Goal: Information Seeking & Learning: Learn about a topic

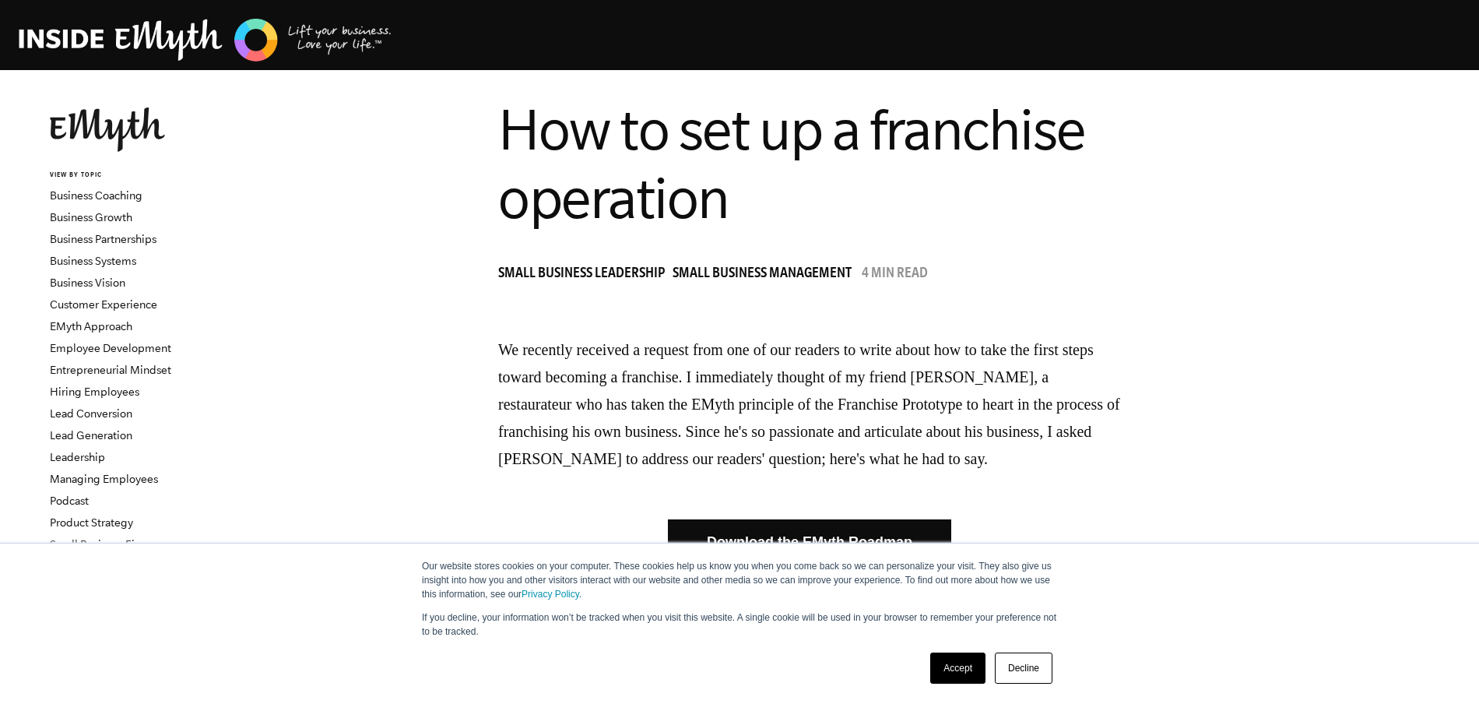
scroll to position [37, 0]
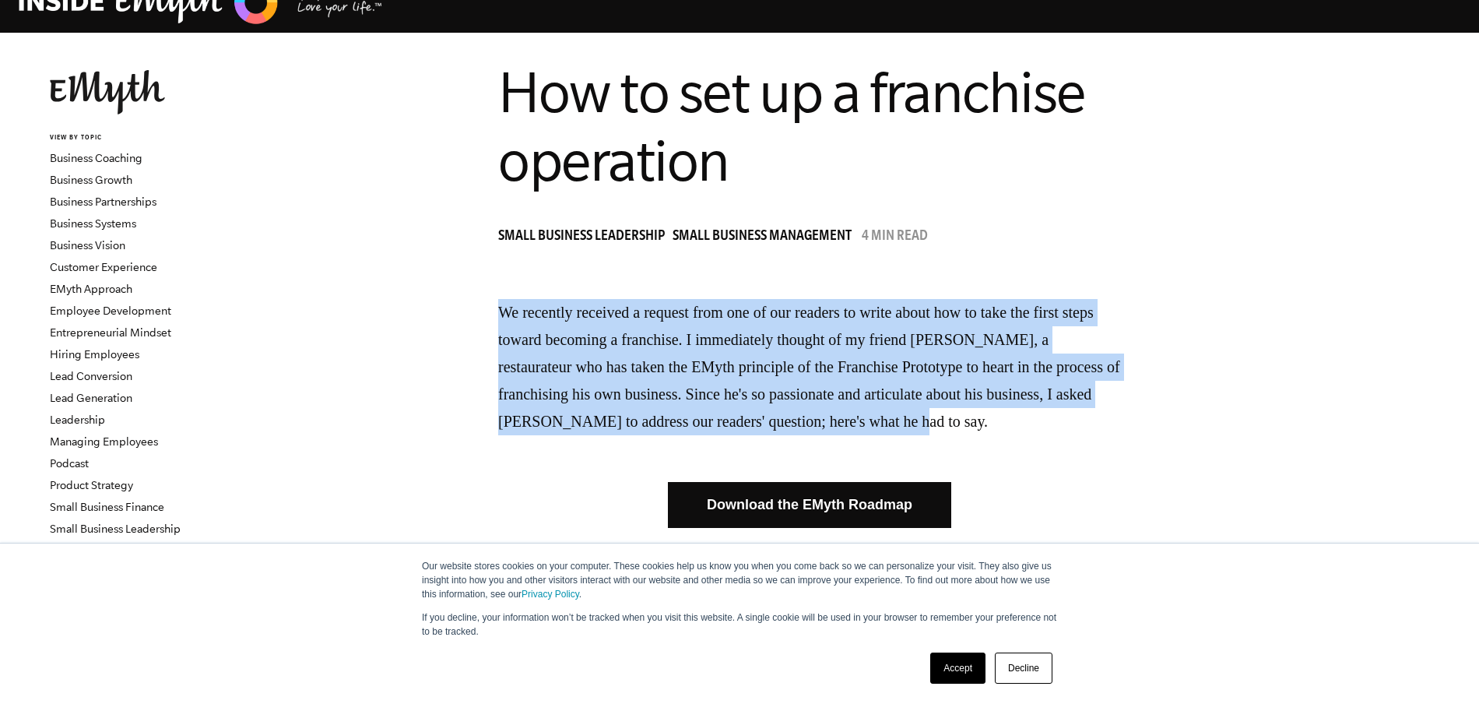
drag, startPoint x: 504, startPoint y: 318, endPoint x: 1106, endPoint y: 408, distance: 608.2
click at [1106, 408] on p "We recently received a request from one of our readers to write about how to ta…" at bounding box center [809, 367] width 623 height 136
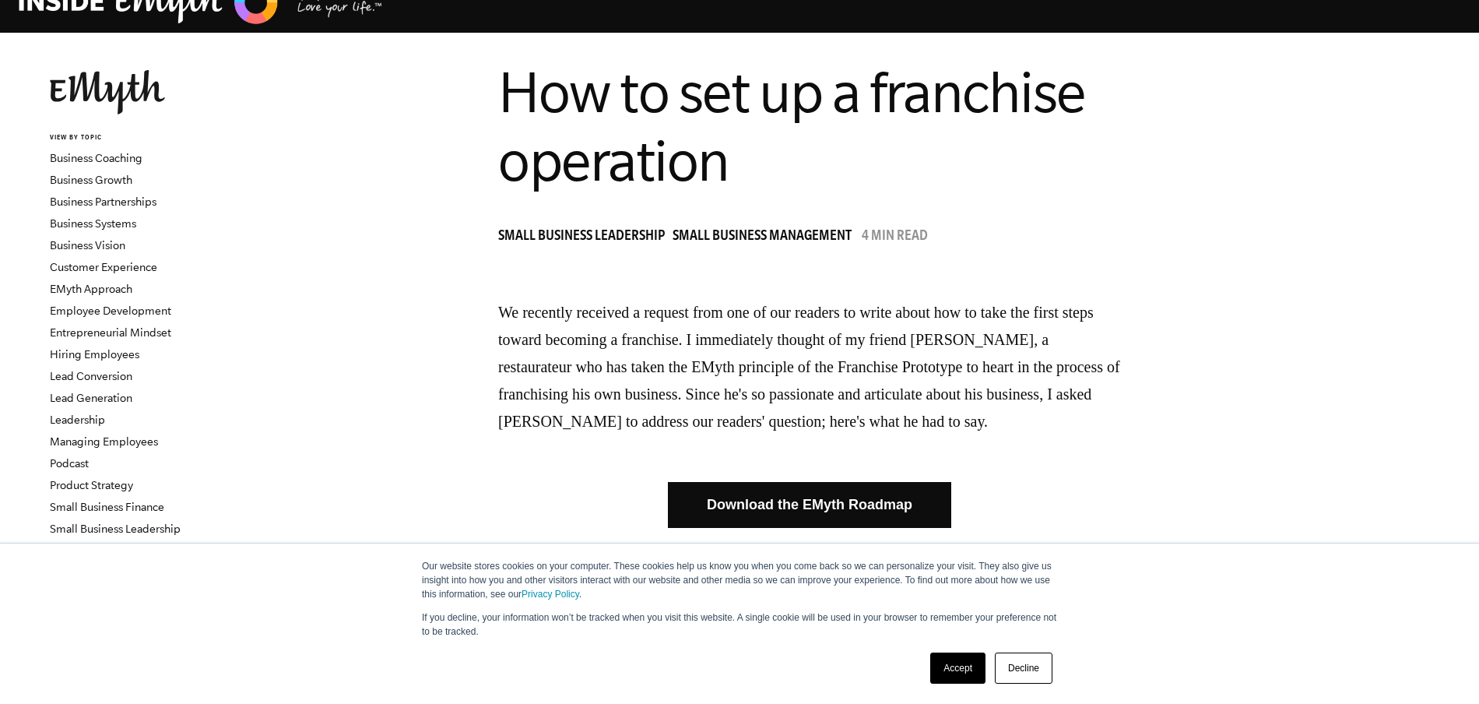
click at [1068, 402] on p "We recently received a request from one of our readers to write about how to ta…" at bounding box center [809, 367] width 623 height 136
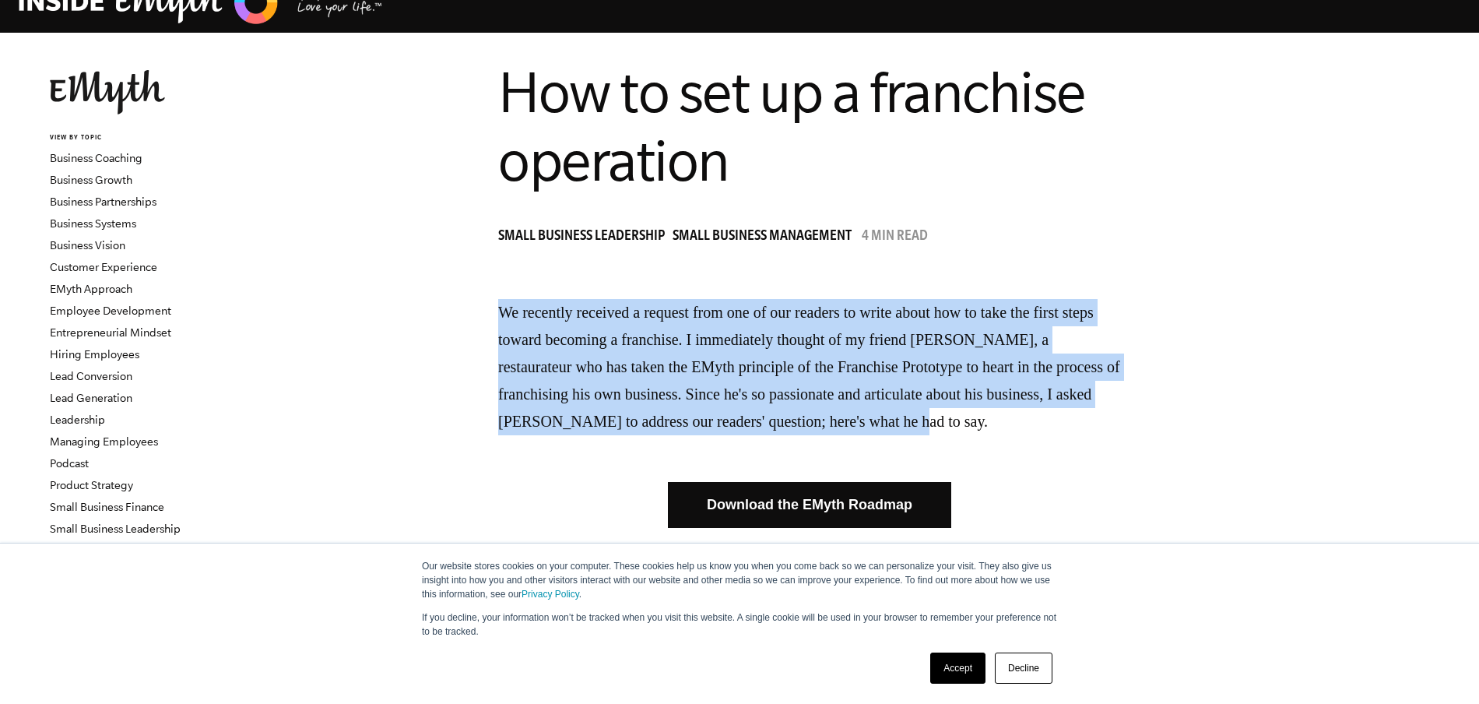
drag, startPoint x: 1064, startPoint y: 423, endPoint x: 498, endPoint y: 318, distance: 575.5
click at [625, 374] on p "We recently received a request from one of our readers to write about how to ta…" at bounding box center [809, 367] width 623 height 136
drag, startPoint x: 721, startPoint y: 372, endPoint x: 1054, endPoint y: 412, distance: 335.5
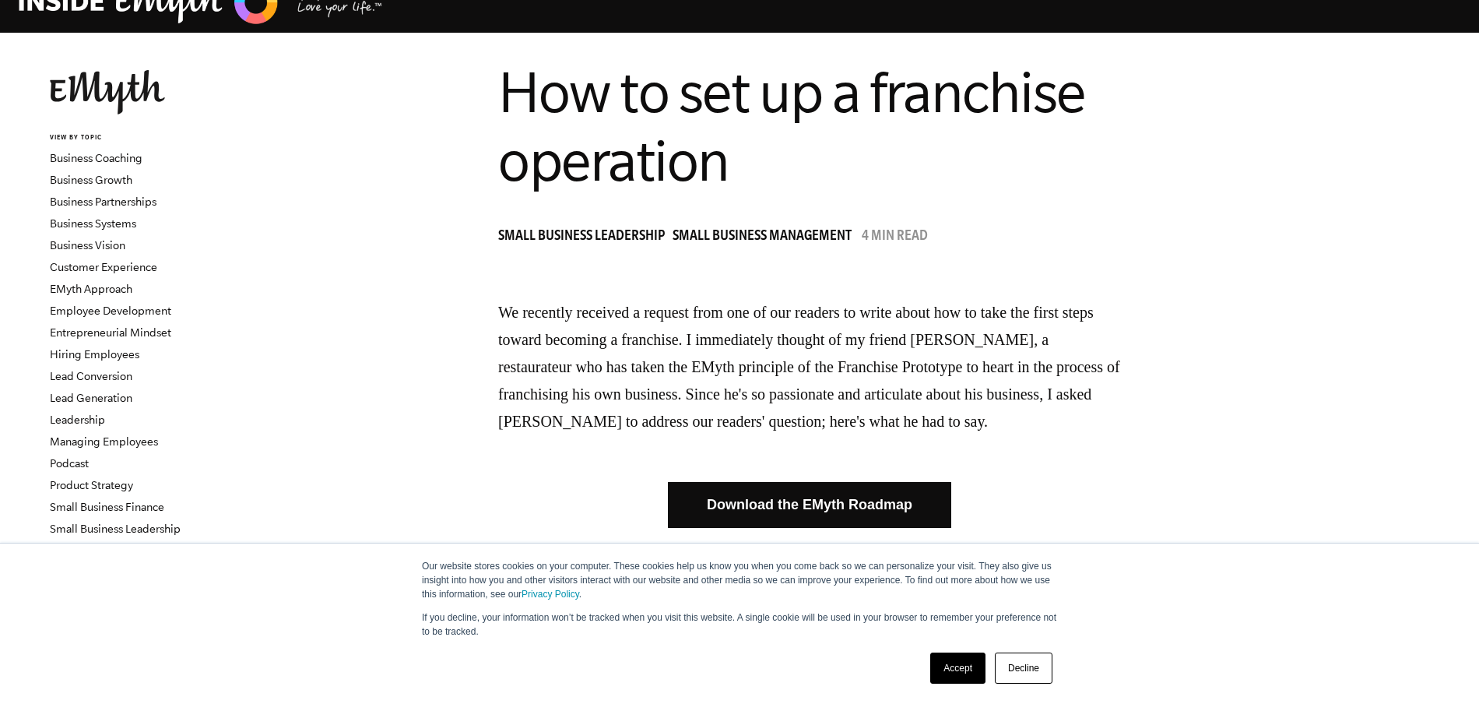
click at [918, 359] on p "We recently received a request from one of our readers to write about how to ta…" at bounding box center [809, 367] width 623 height 136
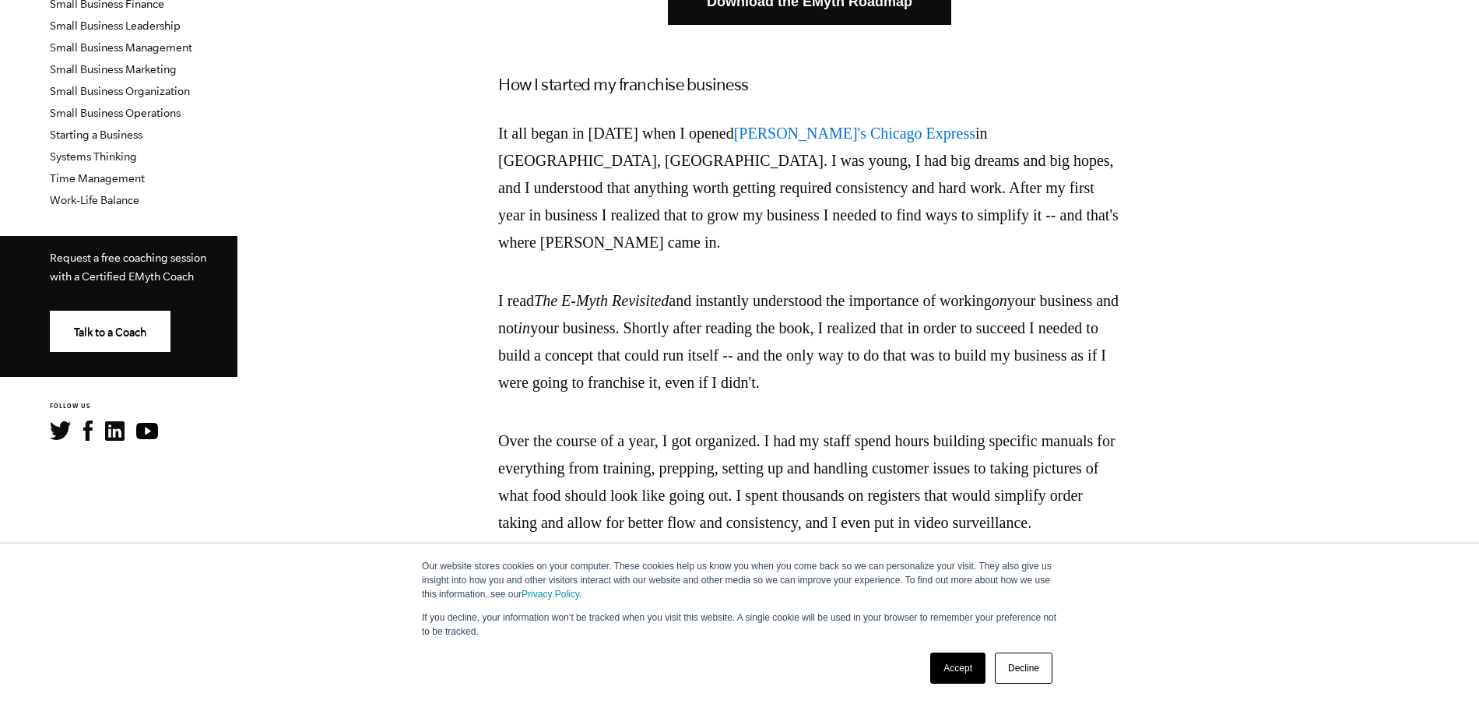
scroll to position [543, 0]
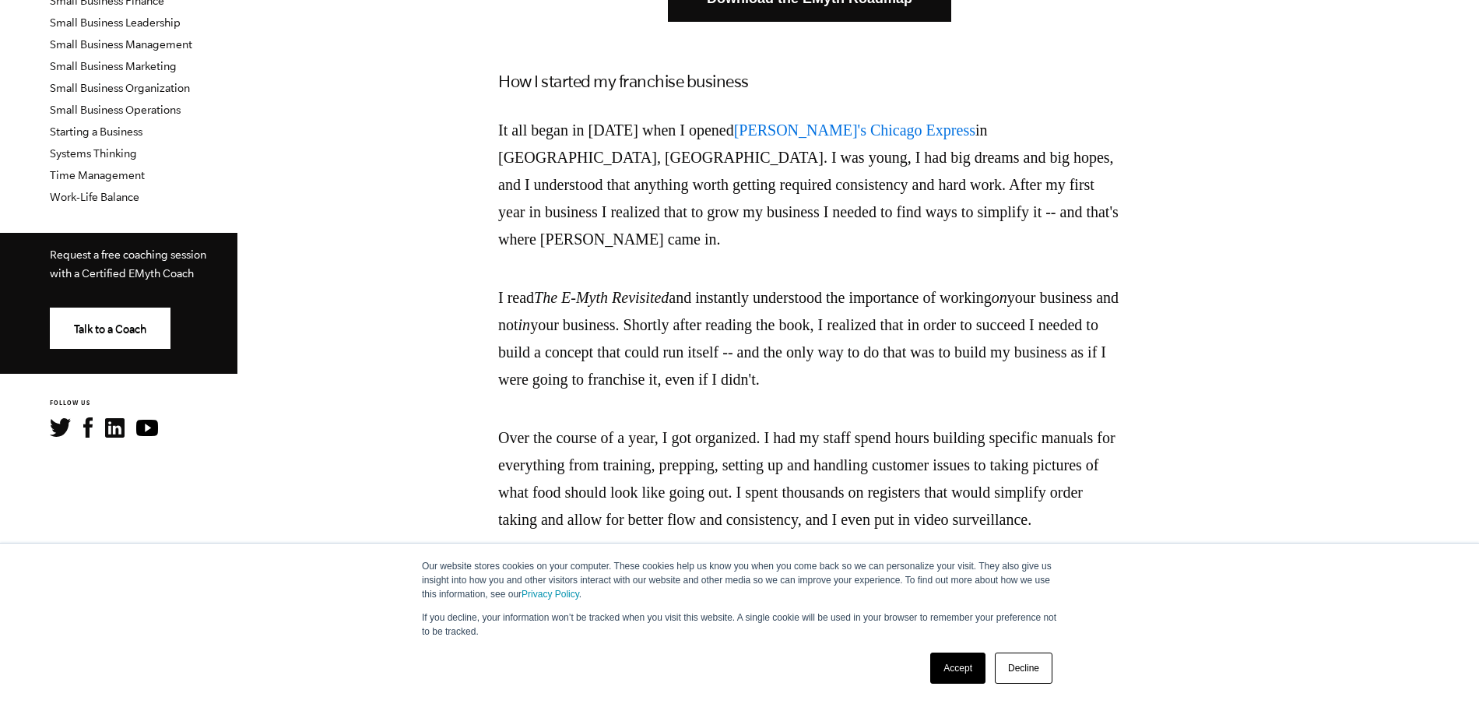
click at [622, 424] on p "Over the course of a year, I got organized. I had my staff spend hours building…" at bounding box center [809, 478] width 623 height 109
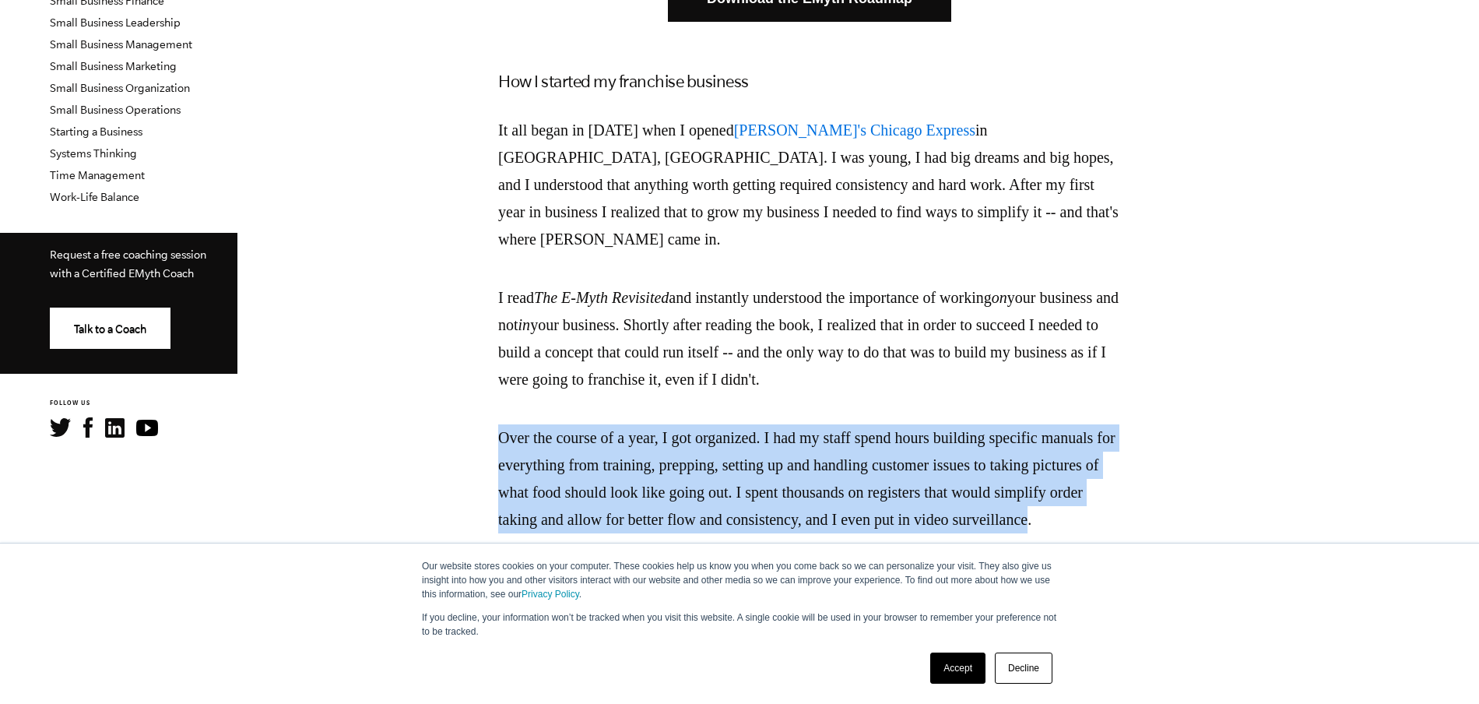
drag, startPoint x: 497, startPoint y: 416, endPoint x: 638, endPoint y: 521, distance: 176.4
click at [544, 424] on p "Over the course of a year, I got organized. I had my staff spend hours building…" at bounding box center [809, 478] width 623 height 109
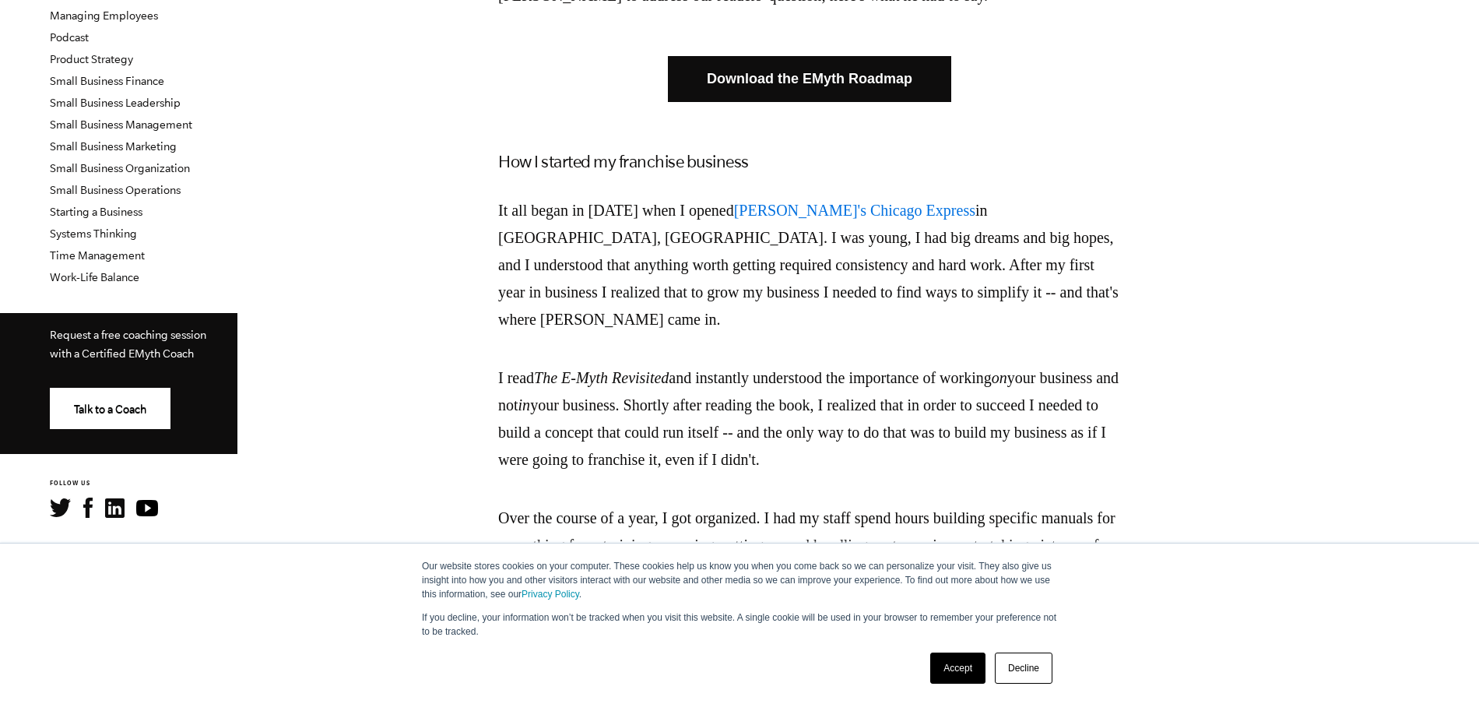
scroll to position [461, 0]
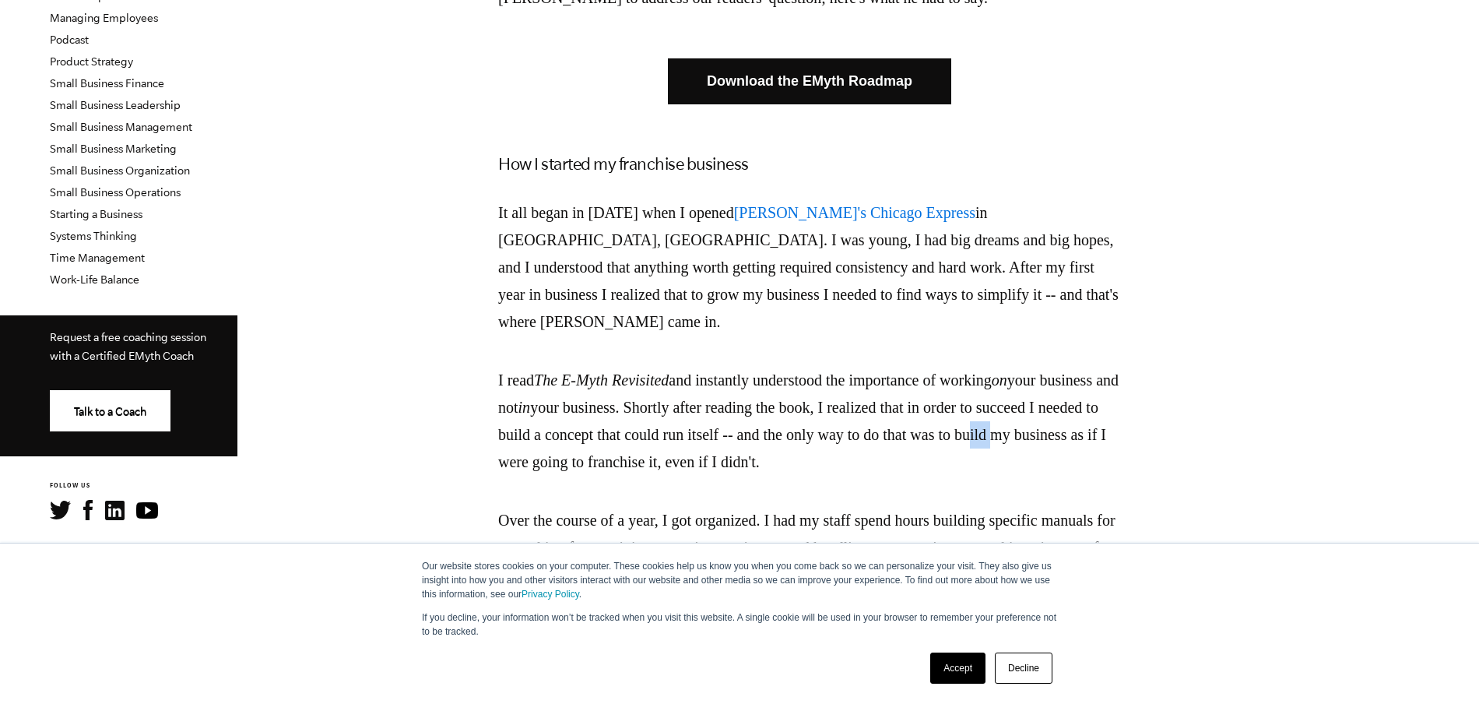
drag, startPoint x: 555, startPoint y: 430, endPoint x: 1012, endPoint y: 470, distance: 458.6
click at [577, 437] on p "I read The E-Myth Revisited and instantly understood the importance of working …" at bounding box center [809, 421] width 623 height 109
drag, startPoint x: 1021, startPoint y: 440, endPoint x: 988, endPoint y: 441, distance: 32.7
click at [988, 441] on p "I read The E-Myth Revisited and instantly understood the importance of working …" at bounding box center [809, 421] width 623 height 109
